Goal: Task Accomplishment & Management: Manage account settings

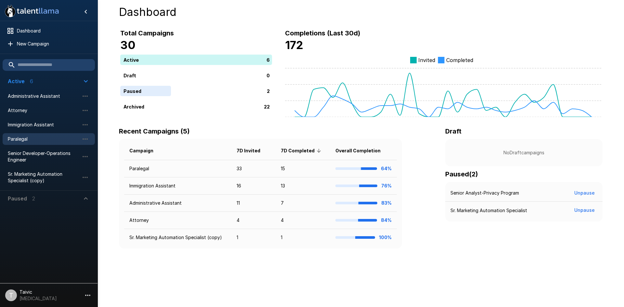
click at [54, 137] on span "Paralegal" at bounding box center [43, 139] width 71 height 6
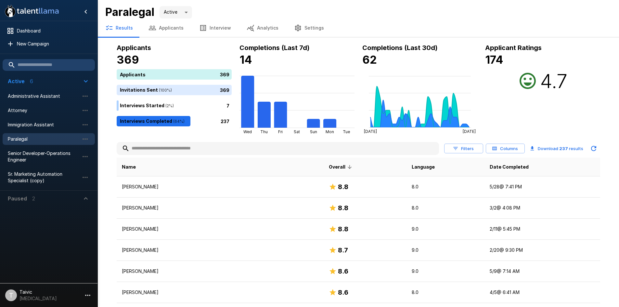
click at [178, 28] on button "Applicants" at bounding box center [166, 28] width 51 height 18
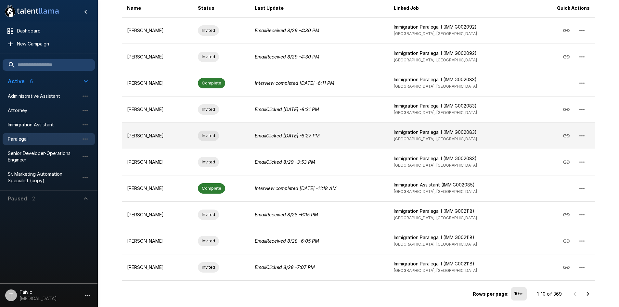
scroll to position [114, 0]
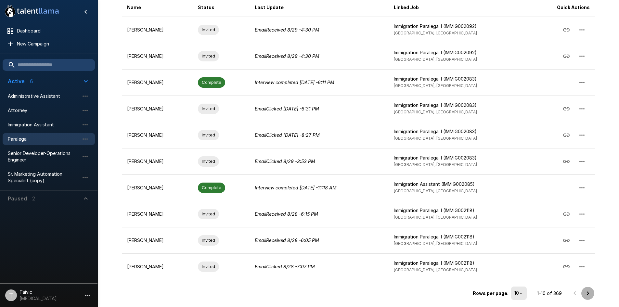
click at [589, 293] on icon "Go to next page" at bounding box center [588, 293] width 8 height 8
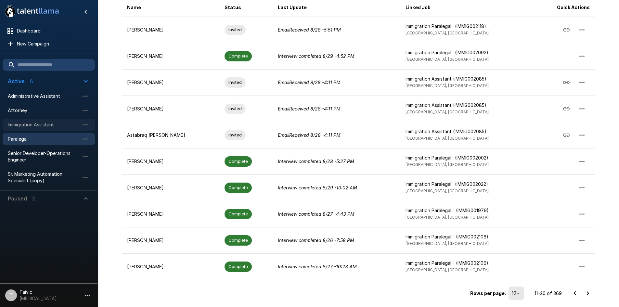
click at [61, 122] on span "Immigration Assistant" at bounding box center [43, 124] width 71 height 6
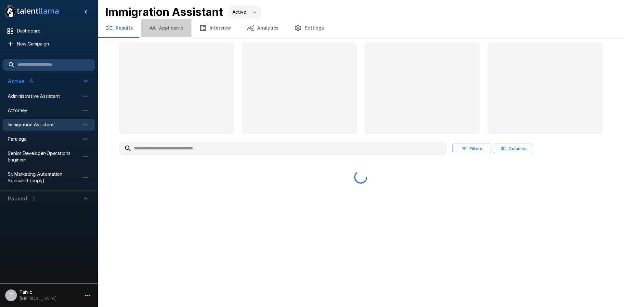
click at [165, 23] on button "Applicants" at bounding box center [166, 28] width 51 height 18
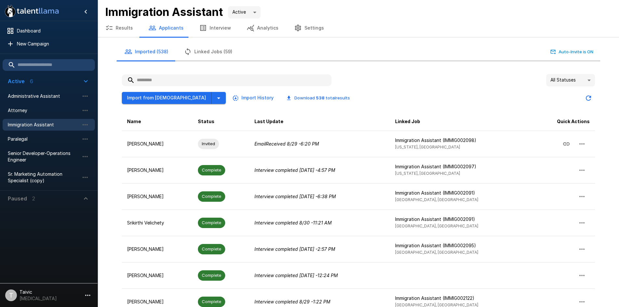
click at [171, 83] on input "text" at bounding box center [227, 80] width 210 height 12
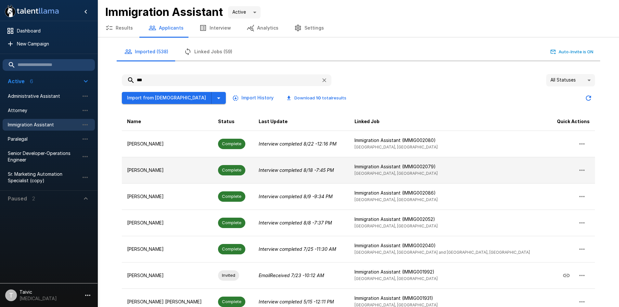
type input "***"
click at [239, 167] on span "Complete" at bounding box center [231, 170] width 27 height 6
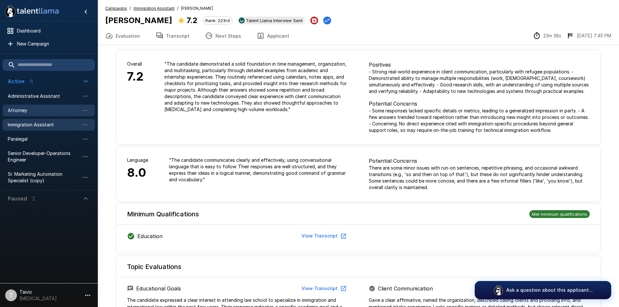
click at [61, 111] on span "Attorney" at bounding box center [43, 110] width 71 height 6
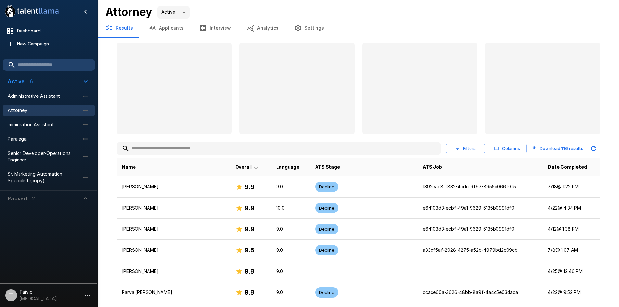
click at [175, 148] on input "text" at bounding box center [279, 149] width 324 height 12
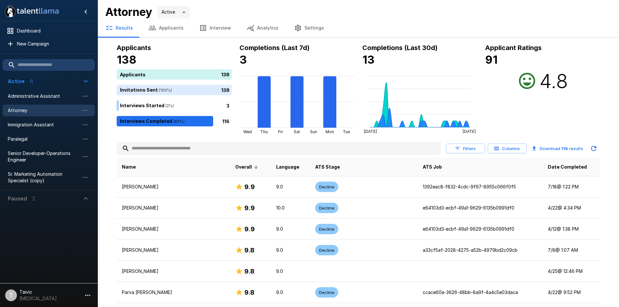
type input "*"
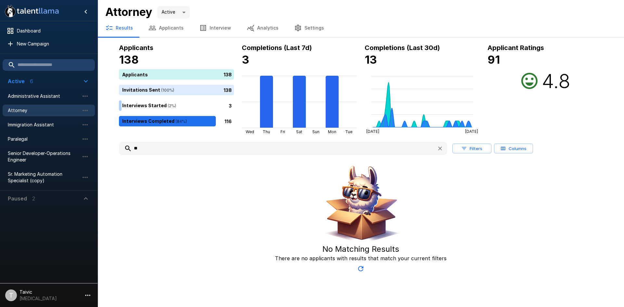
type input "*"
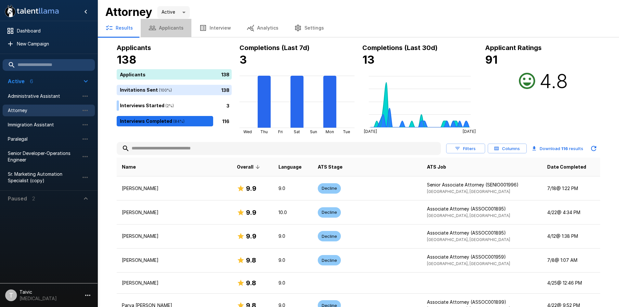
click at [169, 29] on button "Applicants" at bounding box center [166, 28] width 51 height 18
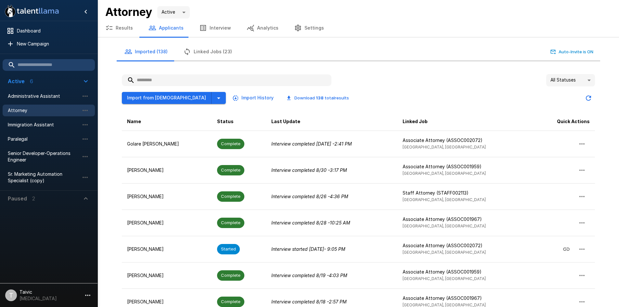
click at [184, 80] on input "text" at bounding box center [227, 80] width 210 height 12
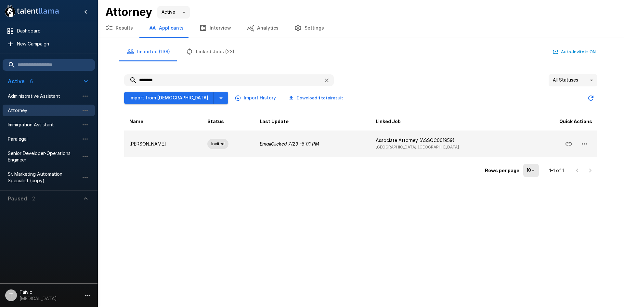
type input "********"
click at [464, 147] on td "Associate Attorney (ASSOC001959) [GEOGRAPHIC_DATA], [GEOGRAPHIC_DATA]" at bounding box center [447, 144] width 155 height 26
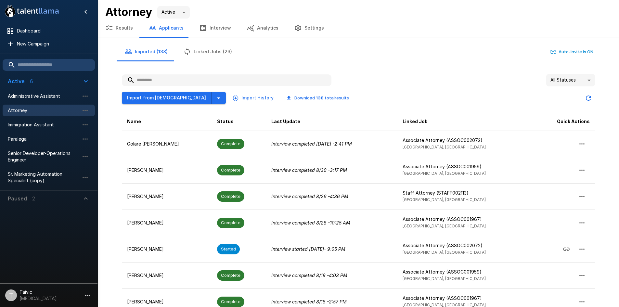
click at [191, 80] on input "text" at bounding box center [227, 80] width 210 height 12
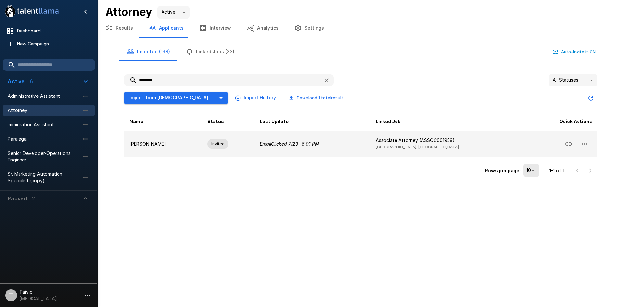
type input "********"
click at [580, 142] on icon "button" at bounding box center [584, 144] width 8 height 8
